Goal: Task Accomplishment & Management: Complete application form

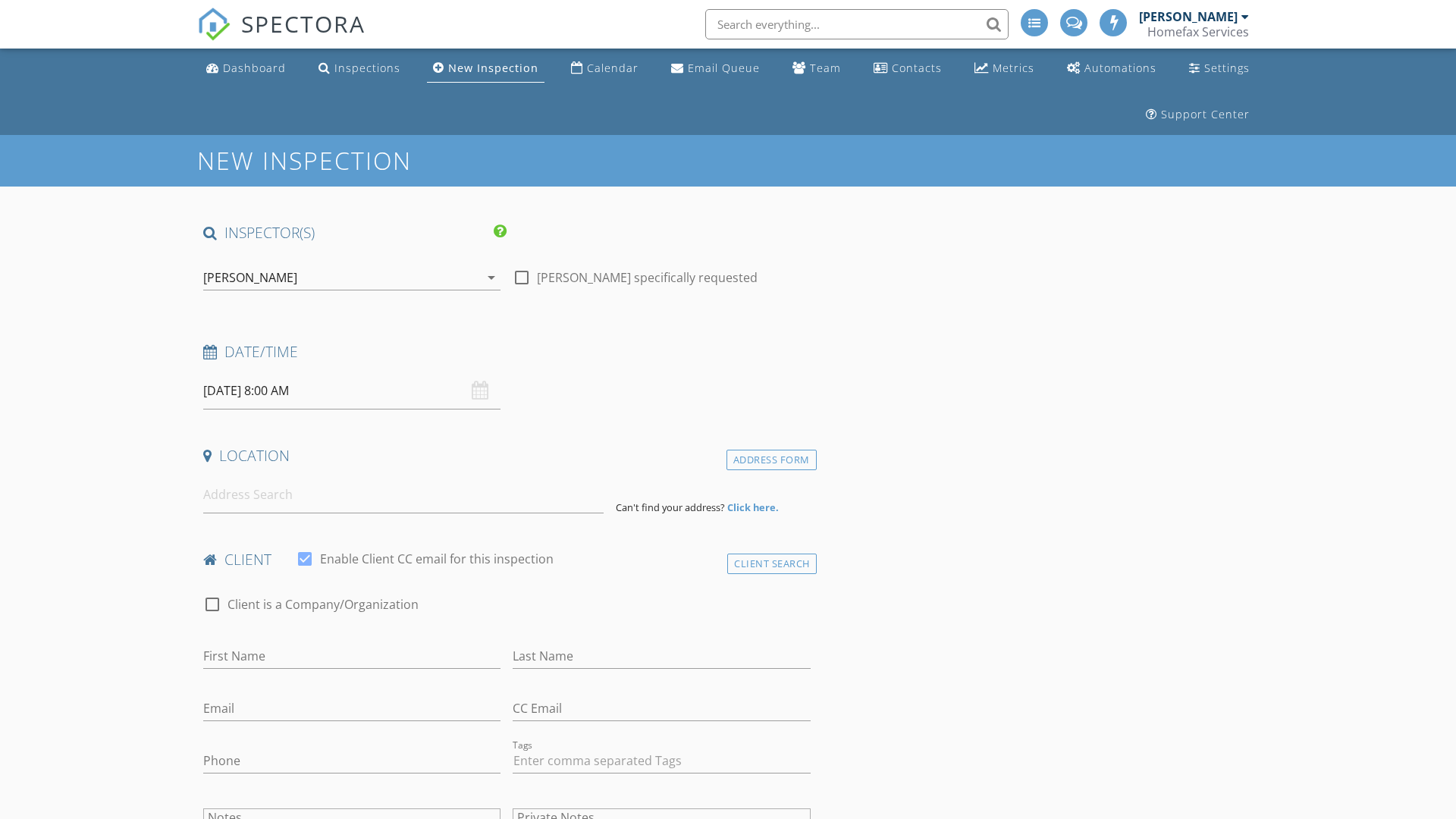
click at [352, 390] on input "[DATE] 8:00 AM" at bounding box center [351, 390] width 297 height 37
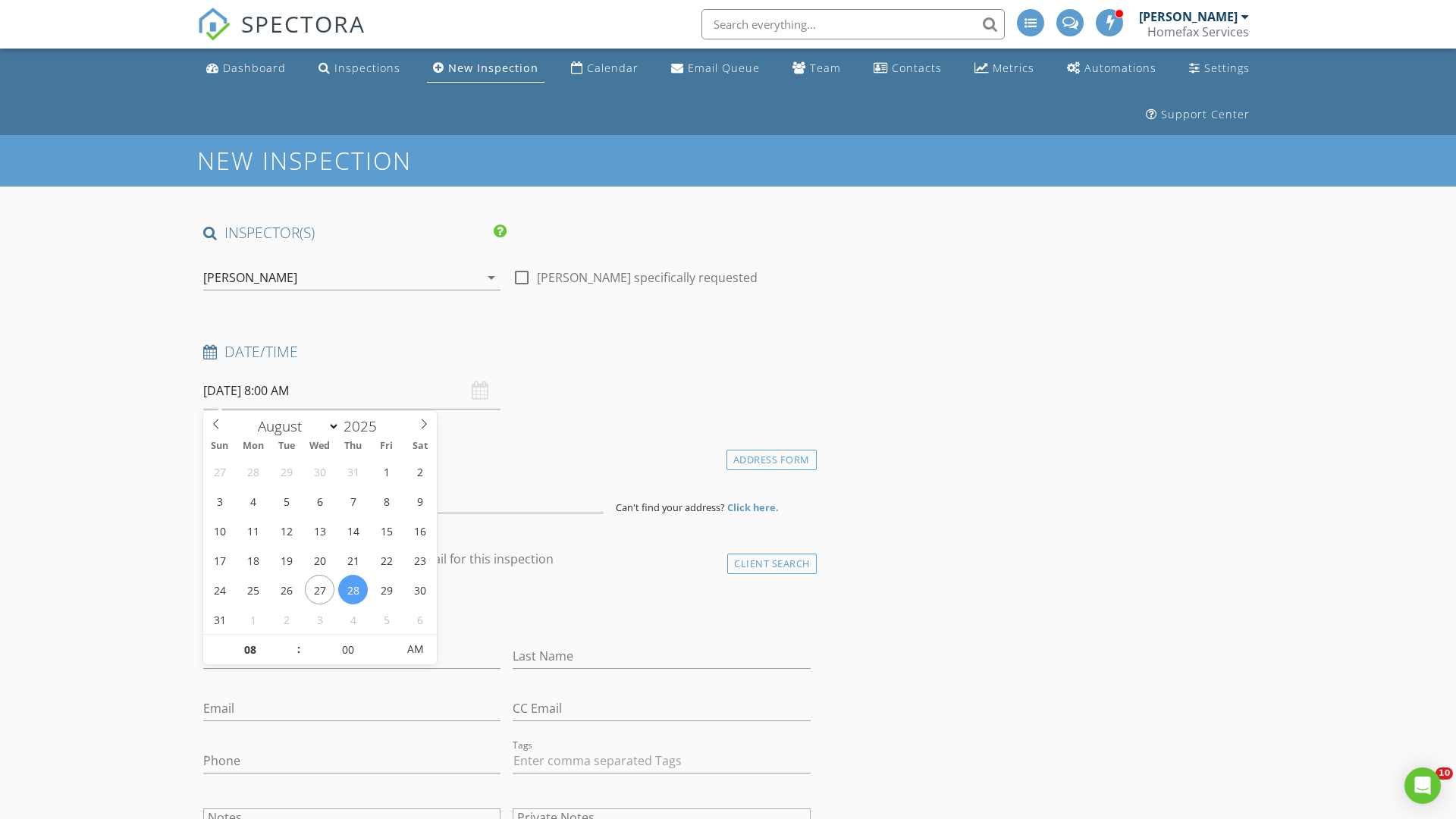
select select "8"
click at [366, 425] on input "2025" at bounding box center [365, 426] width 50 height 20
type input "2025"
type input "[DATE] 8:00 AM"
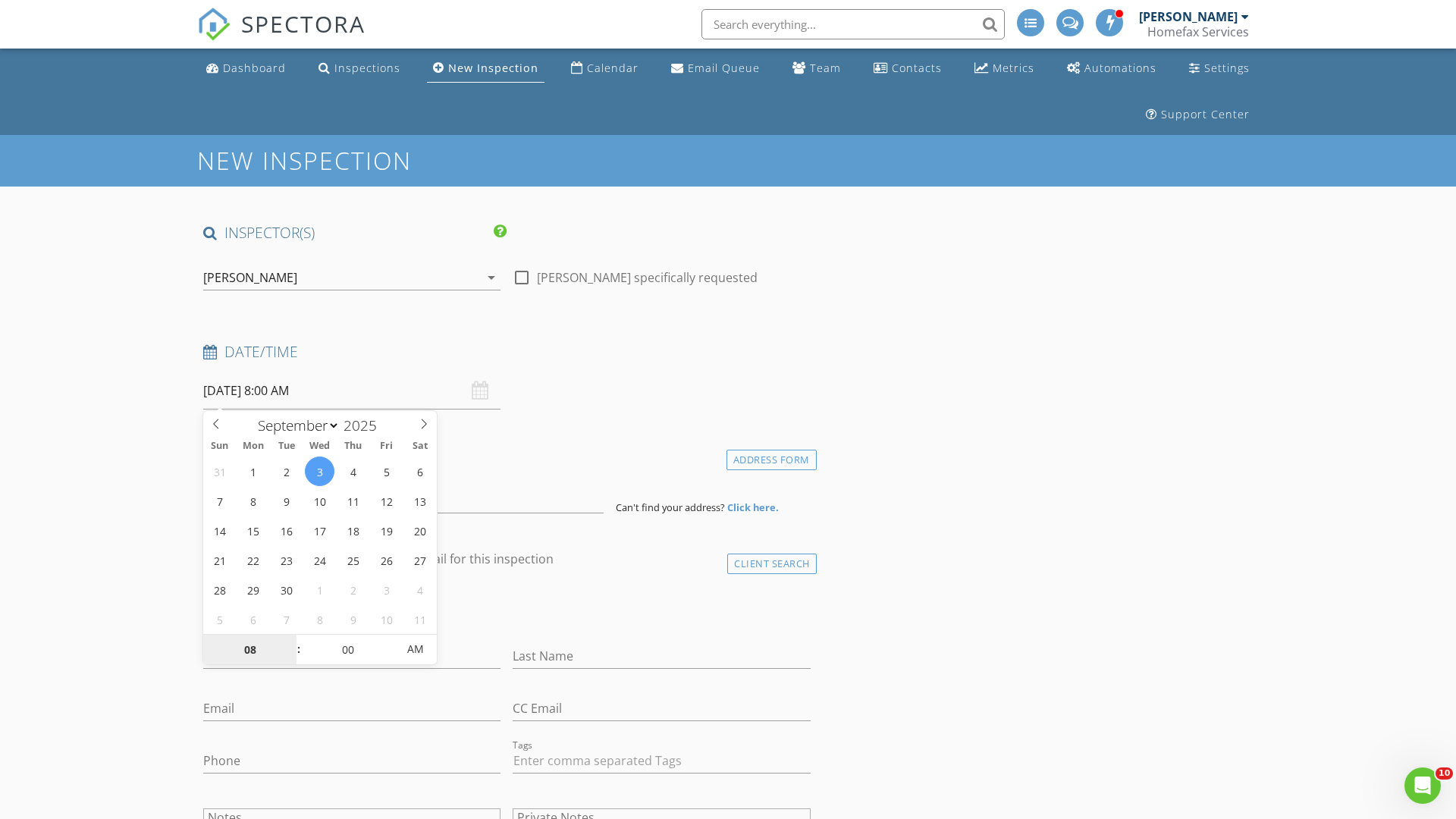
click at [250, 649] on input "08" at bounding box center [250, 649] width 93 height 30
type input "10"
click at [347, 648] on input "00" at bounding box center [347, 648] width 93 height 30
type input "[DATE] 10:00 AM"
type input "00"
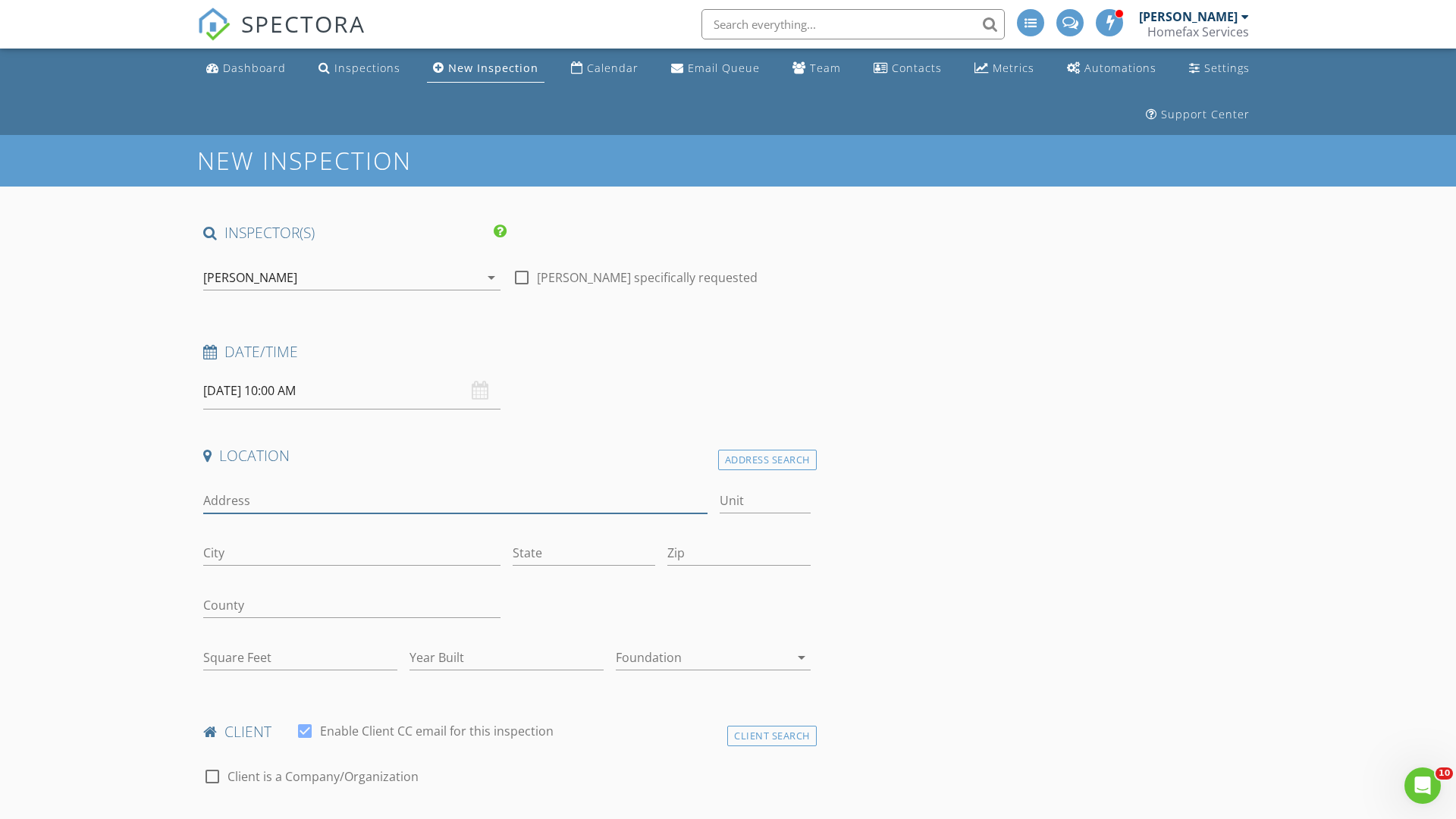
click at [455, 500] on input "Address" at bounding box center [455, 500] width 505 height 25
type input "1602 [PERSON_NAME]"
click at [764, 500] on input "Unit" at bounding box center [765, 500] width 91 height 25
click at [352, 553] on input "City" at bounding box center [351, 552] width 297 height 25
type input "Stillwater"
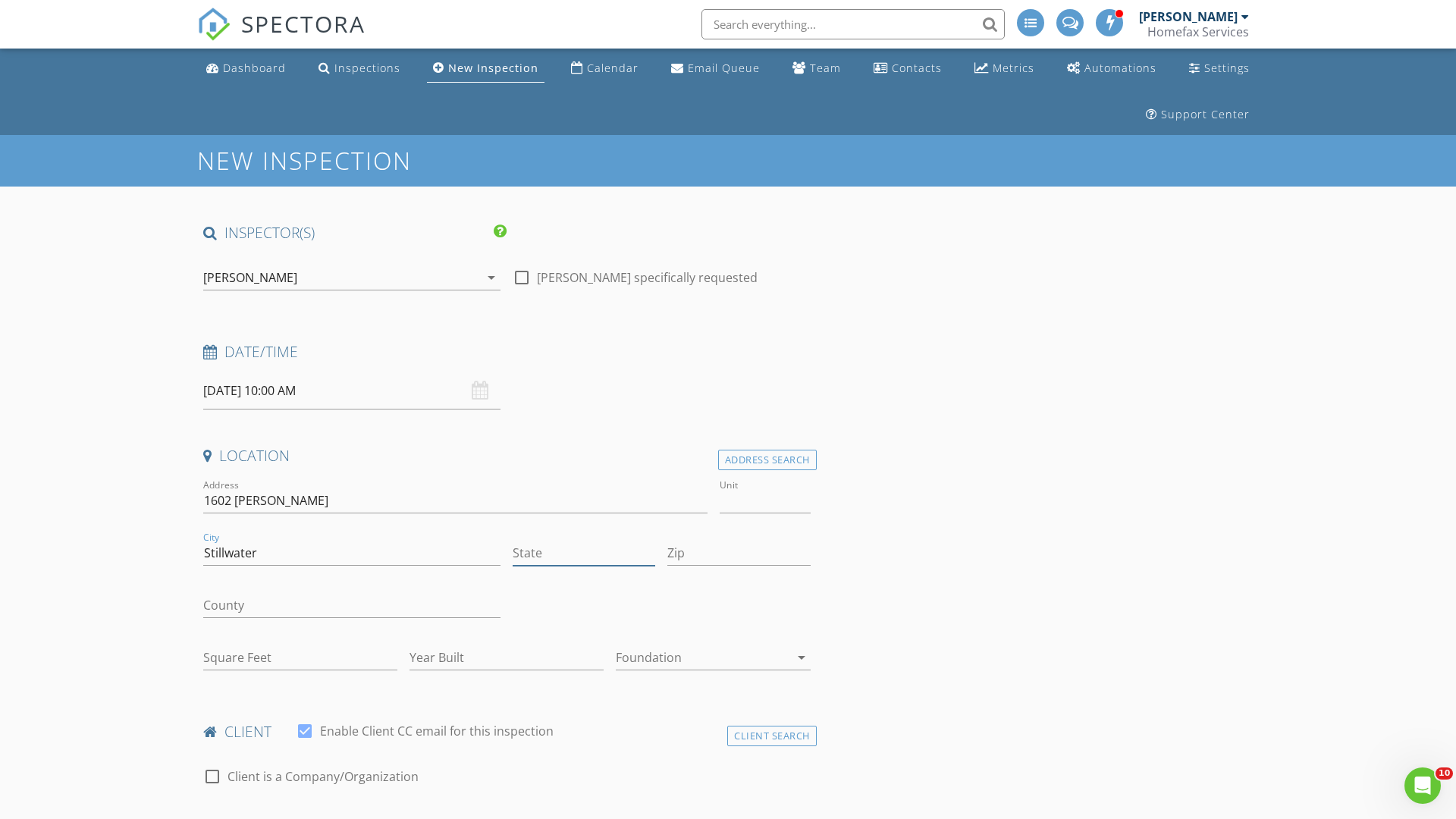
click at [584, 553] on input "State" at bounding box center [584, 552] width 143 height 25
type input "MN"
click at [739, 553] on input "Zip" at bounding box center [739, 552] width 143 height 25
type input "55082"
click at [352, 816] on input "First Name" at bounding box center [351, 828] width 297 height 25
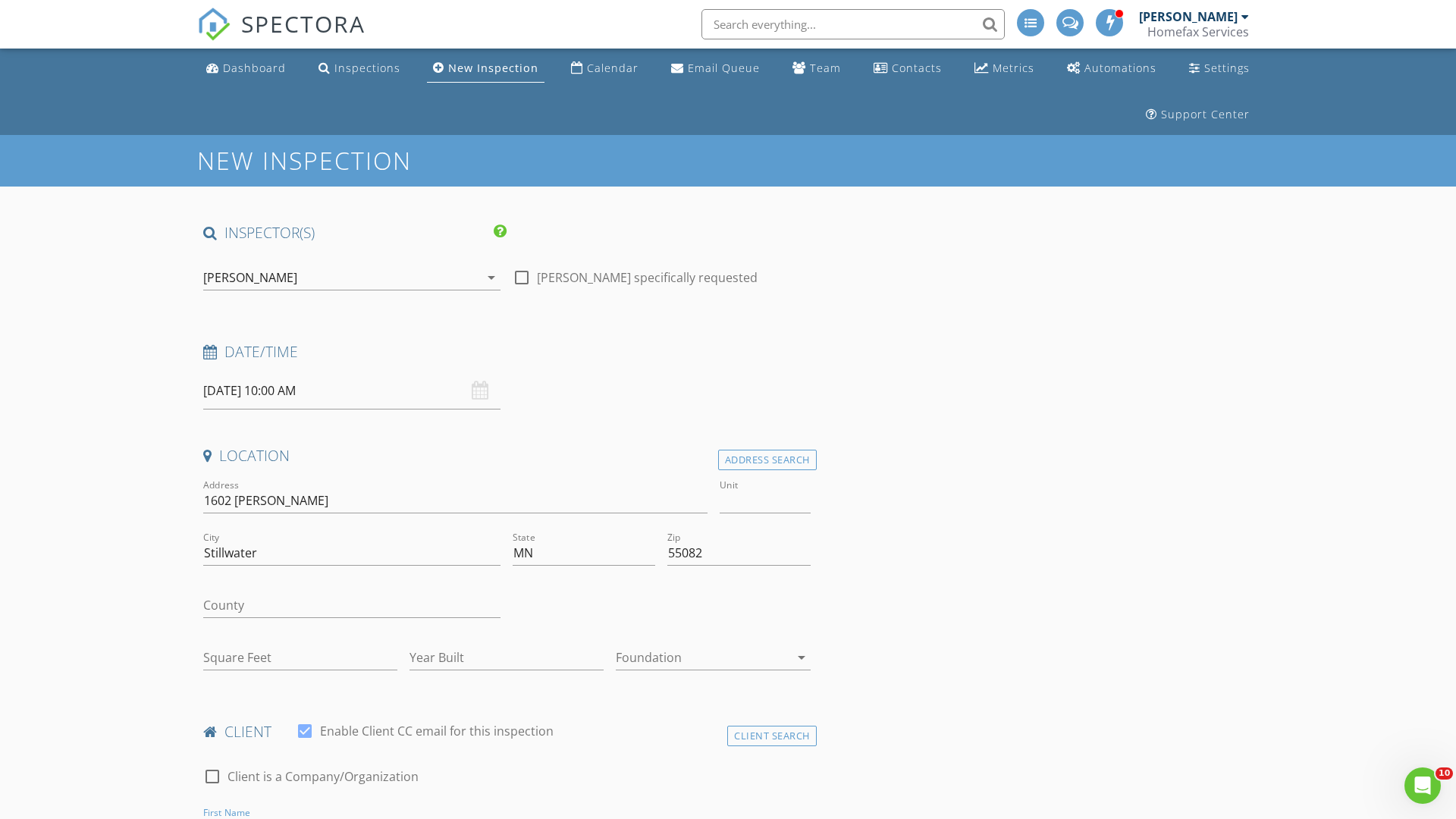
scroll to position [22, 0]
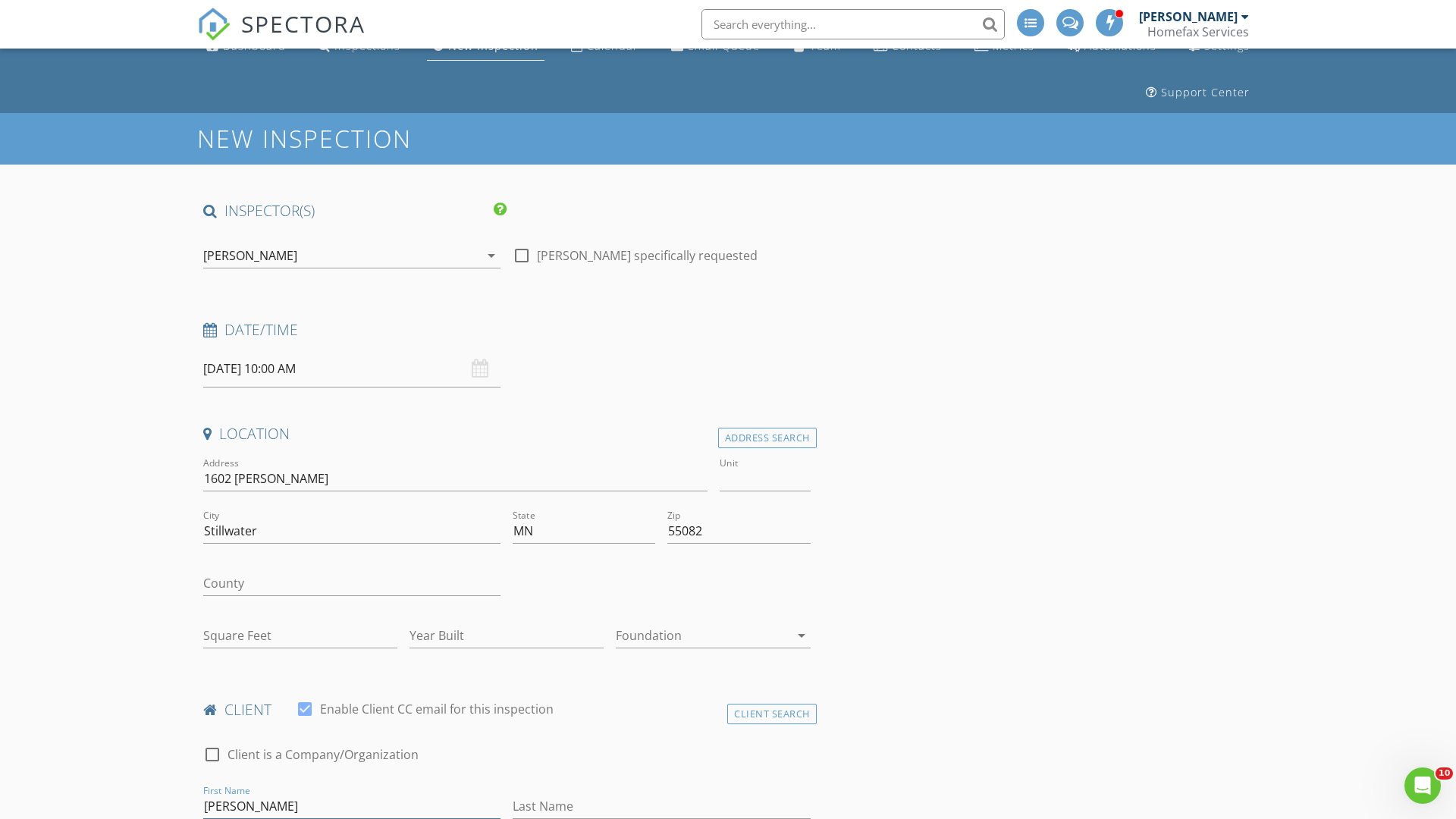
type input "[PERSON_NAME]"
click at [661, 806] on input "Last Name" at bounding box center [661, 806] width 297 height 25
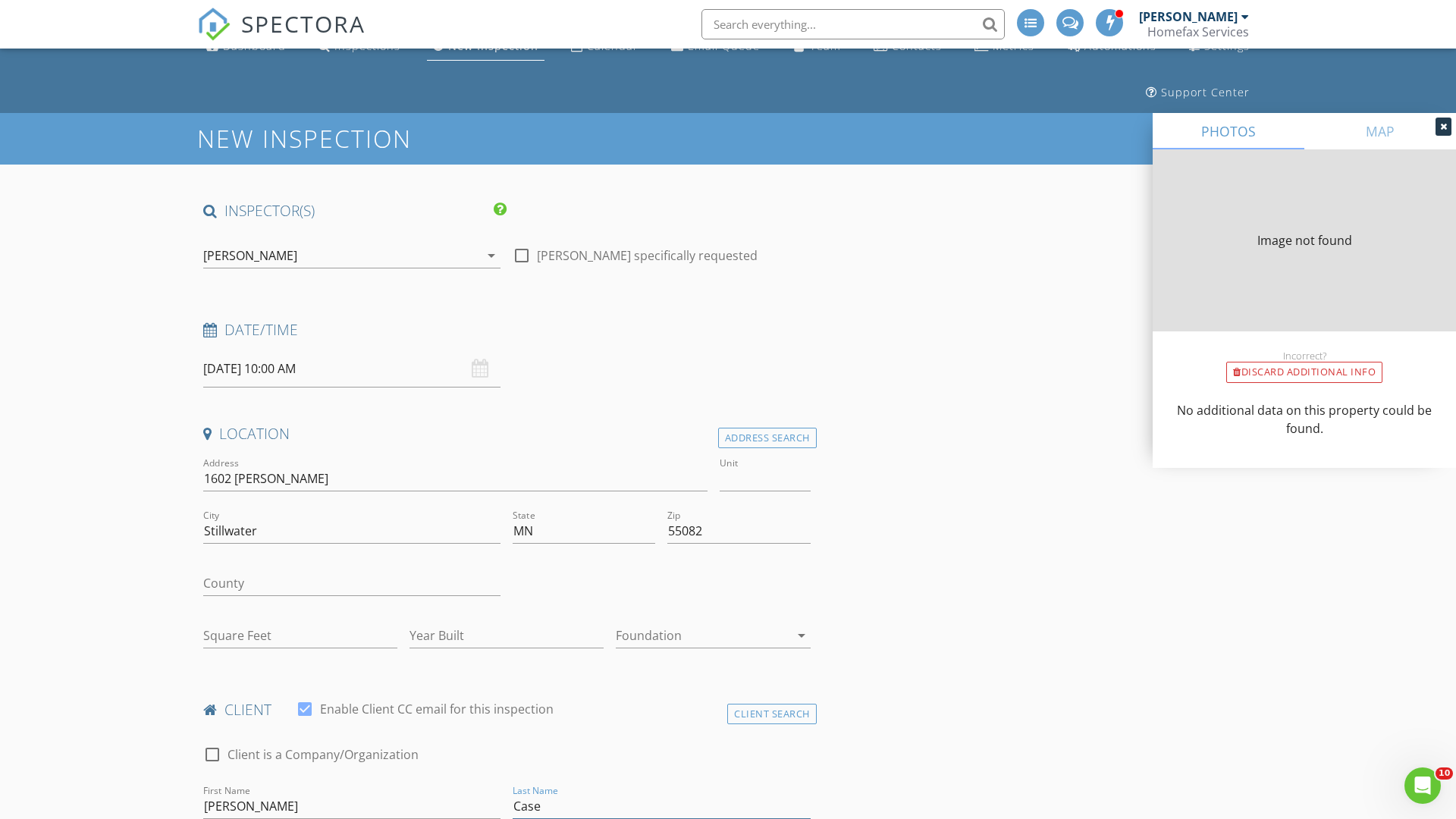
type input "[PERSON_NAME]"
type input "2323"
type input "1968"
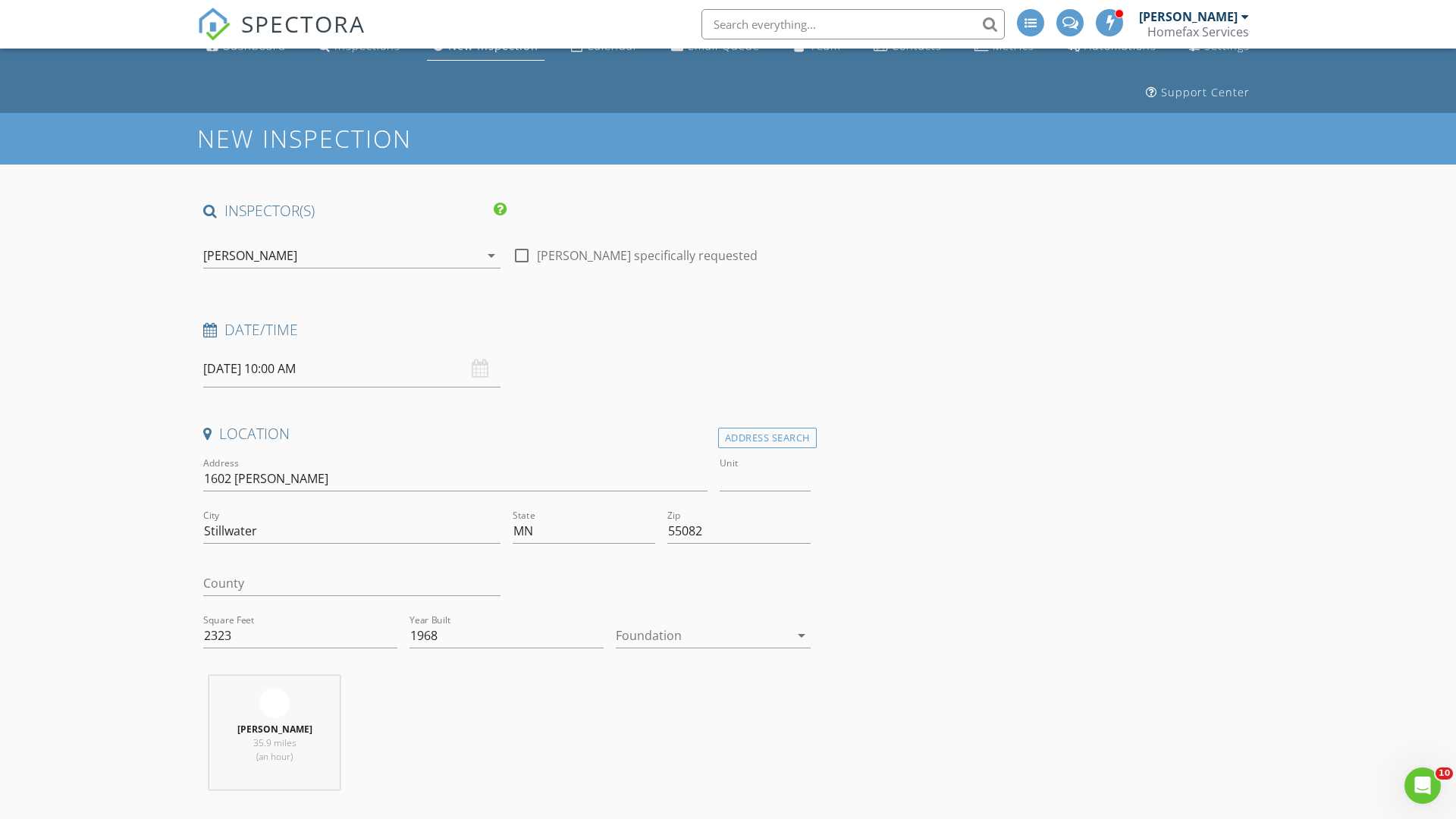
type input "[PERSON_NAME]"
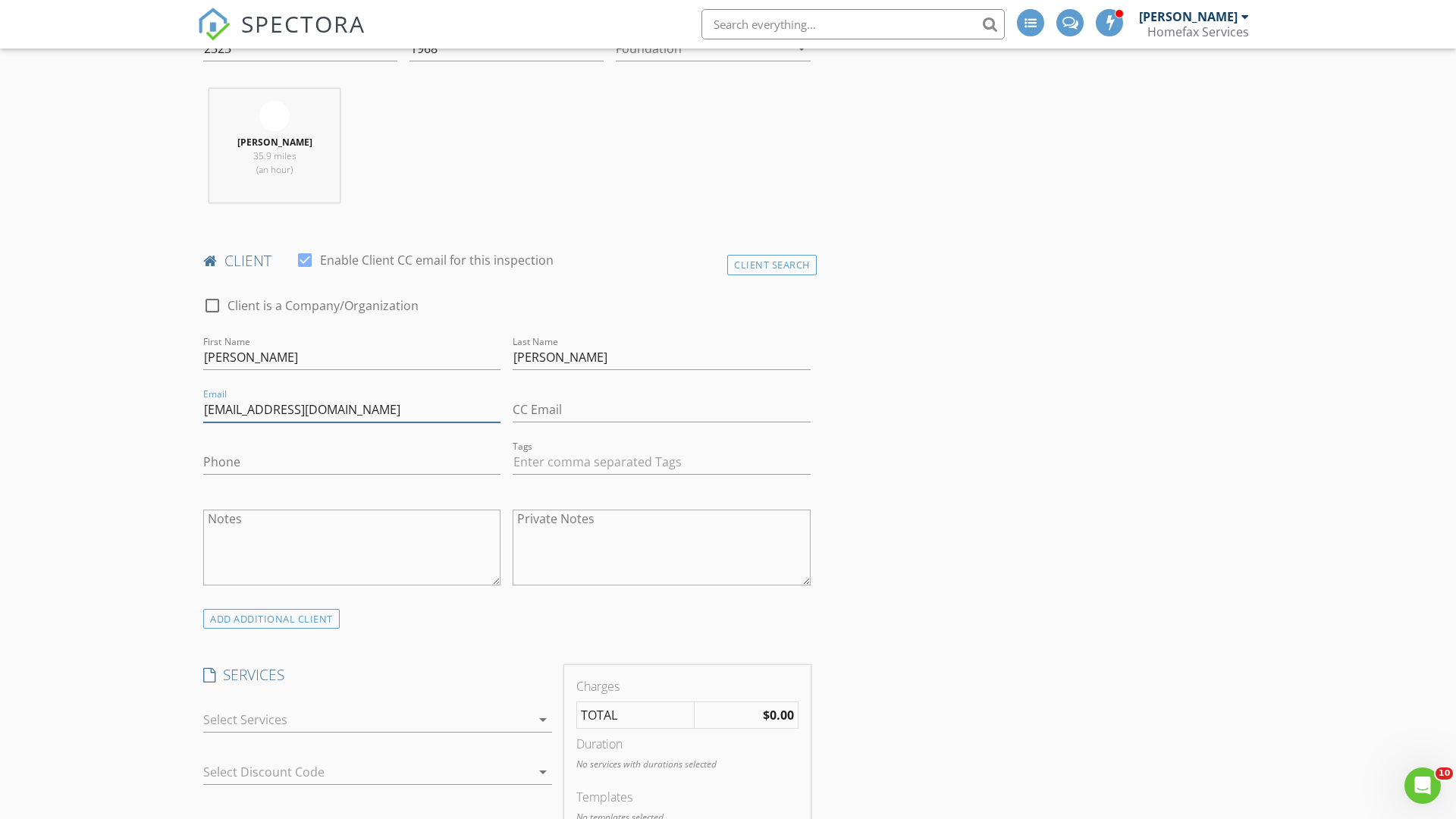
type input "[EMAIL_ADDRESS][DOMAIN_NAME]"
click at [352, 462] on input "Phone" at bounding box center [351, 462] width 297 height 25
type input "[PHONE_NUMBER]"
click at [367, 719] on div at bounding box center [367, 719] width 327 height 25
click at [394, 726] on div "General Home Inspection" at bounding box center [394, 725] width 292 height 30
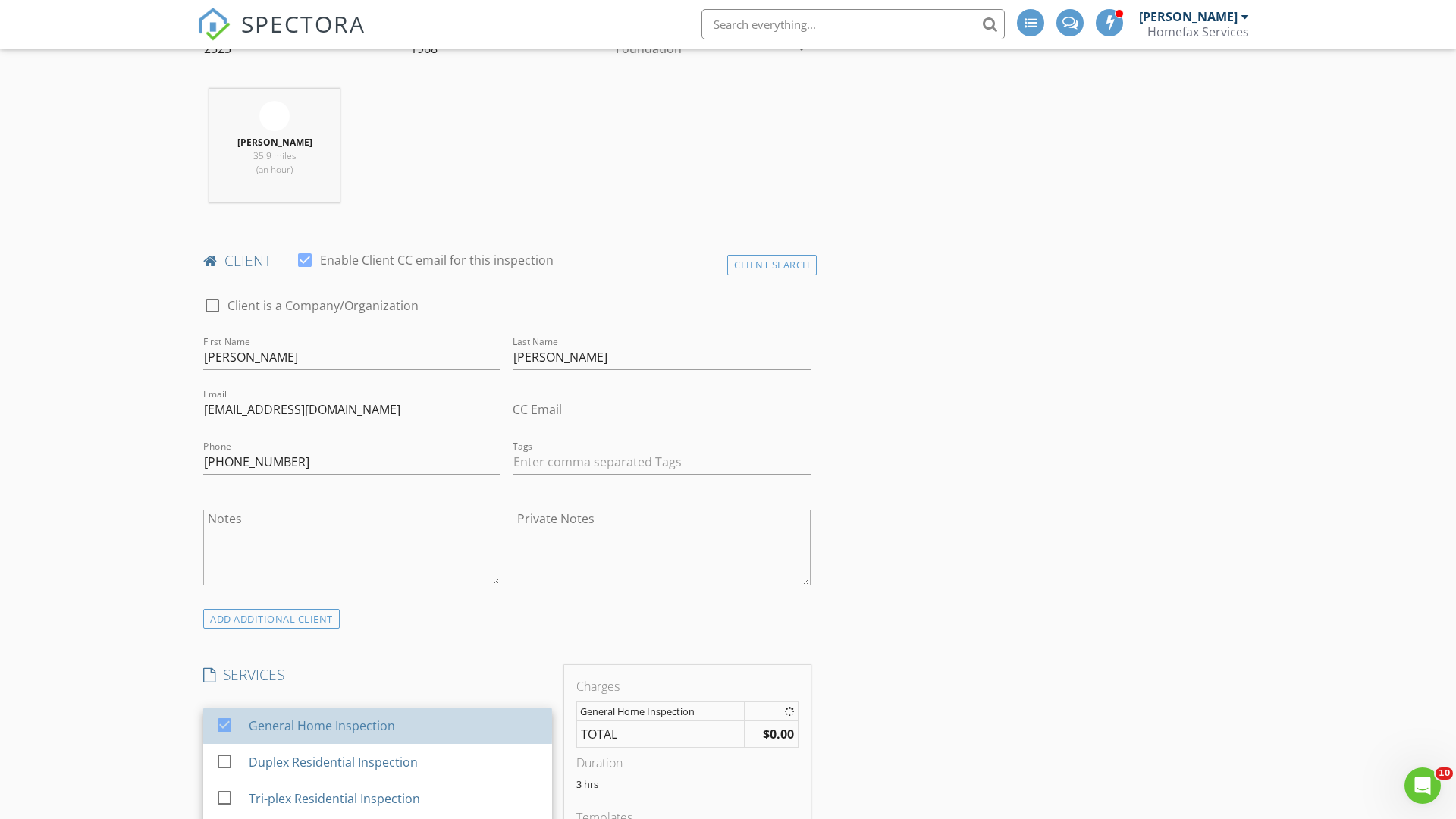
checkbox input "false"
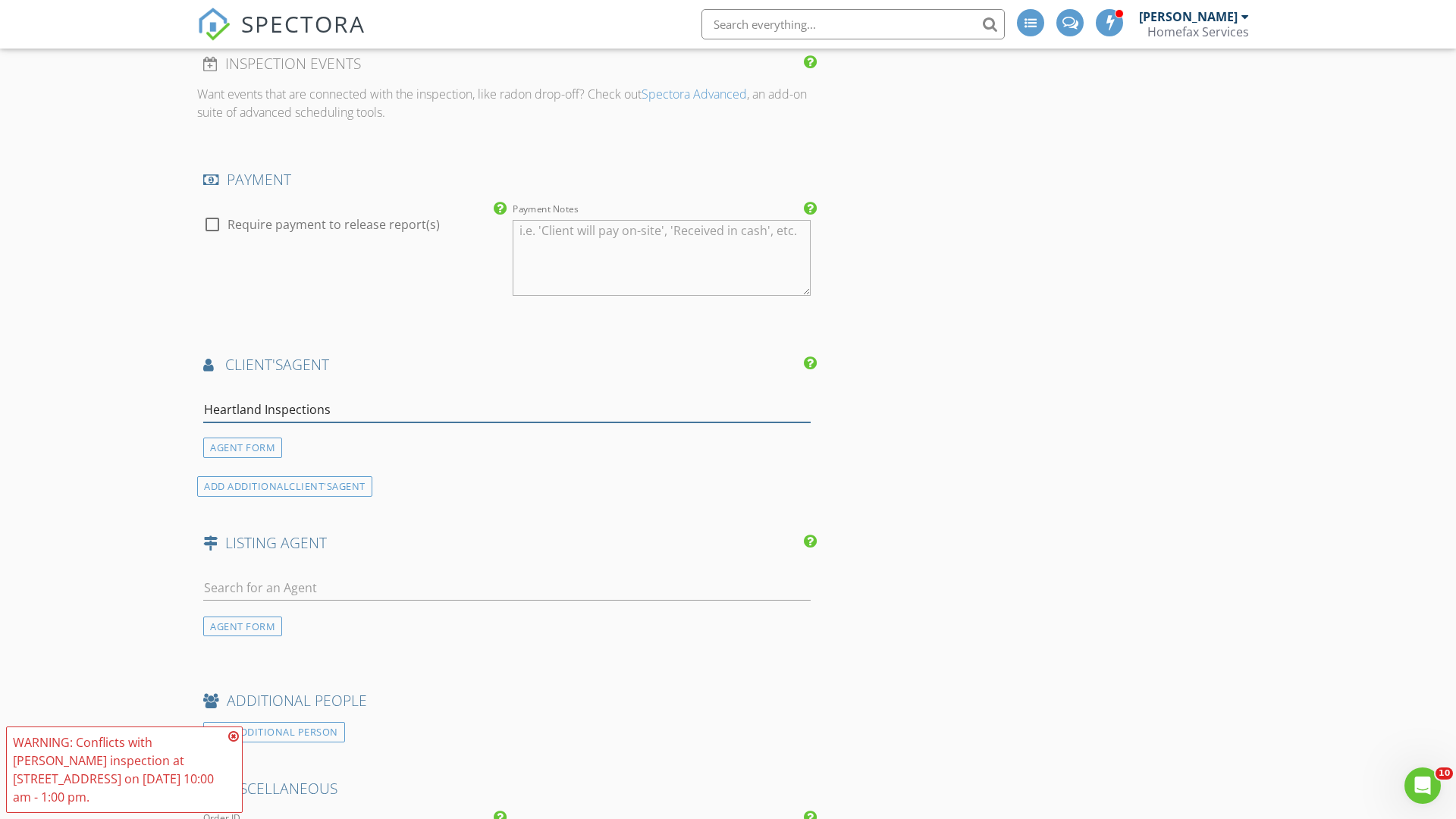
type input "Heartland Inspections*"
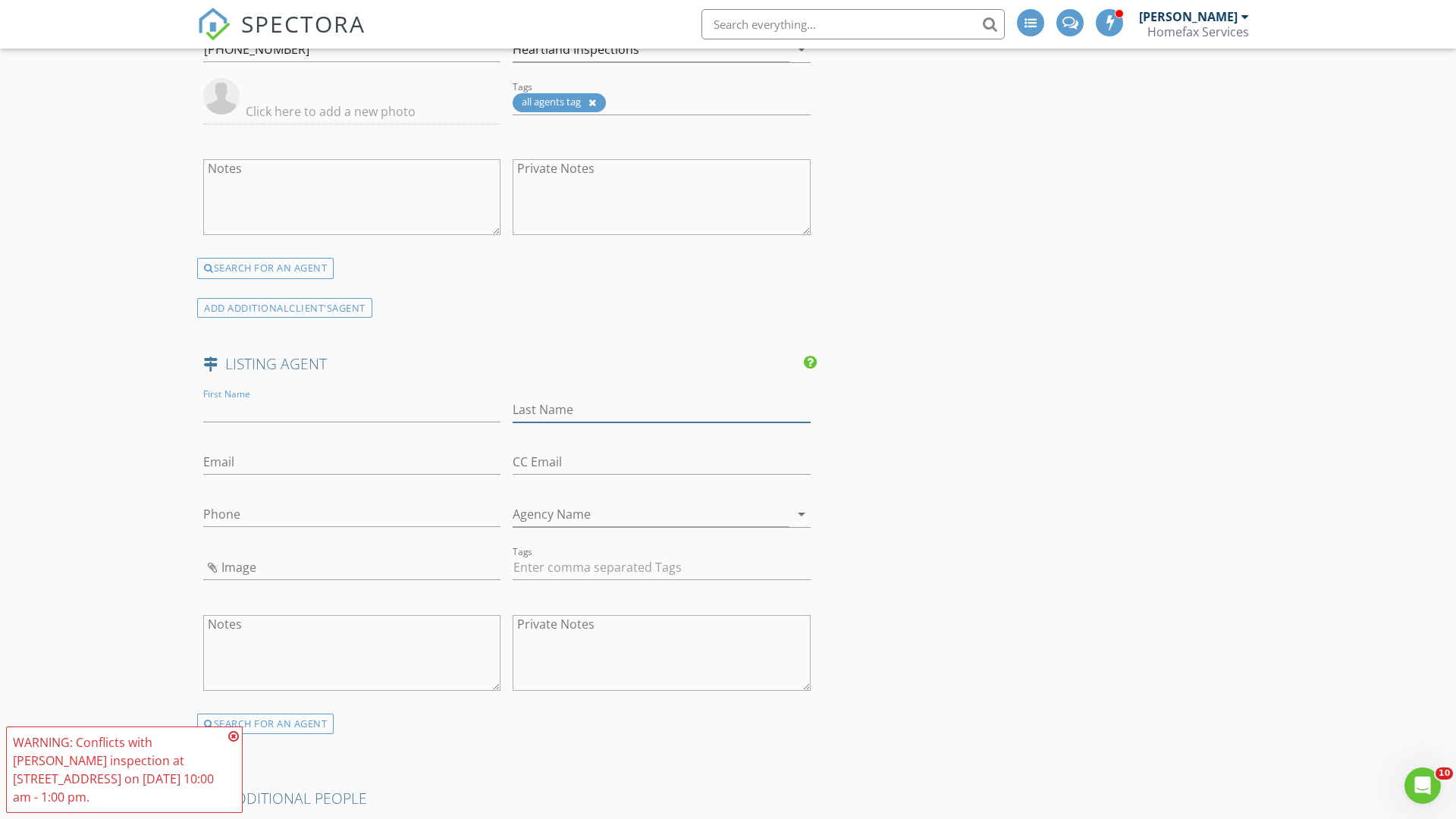
click at [661, 410] on input "text" at bounding box center [661, 410] width 297 height 25
click at [352, 462] on input "text" at bounding box center [351, 462] width 297 height 25
click at [352, 514] on input "text" at bounding box center [351, 514] width 297 height 25
